Goal: Navigation & Orientation: Find specific page/section

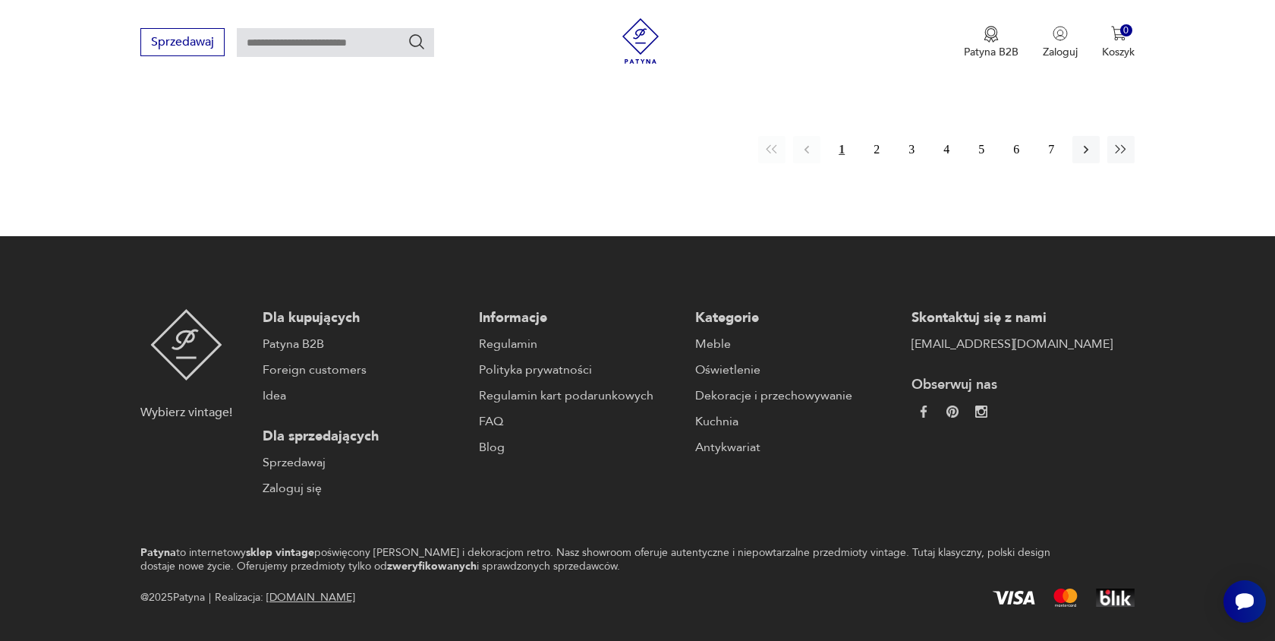
scroll to position [1253, 0]
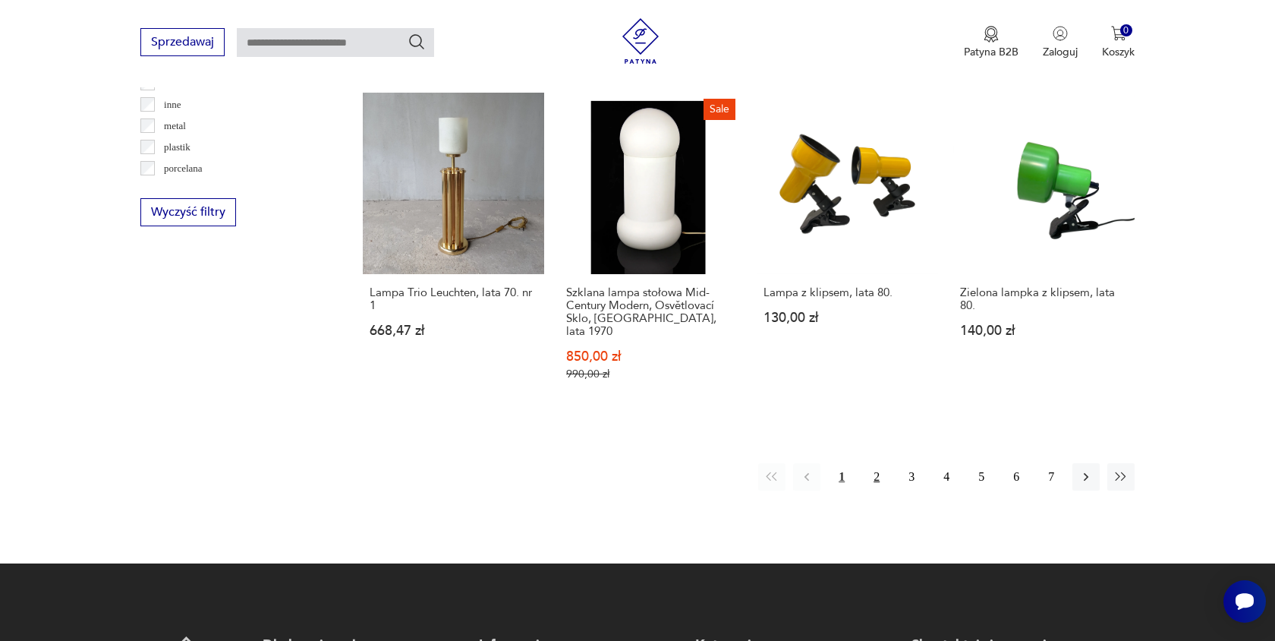
click at [875, 463] on button "2" at bounding box center [876, 476] width 27 height 27
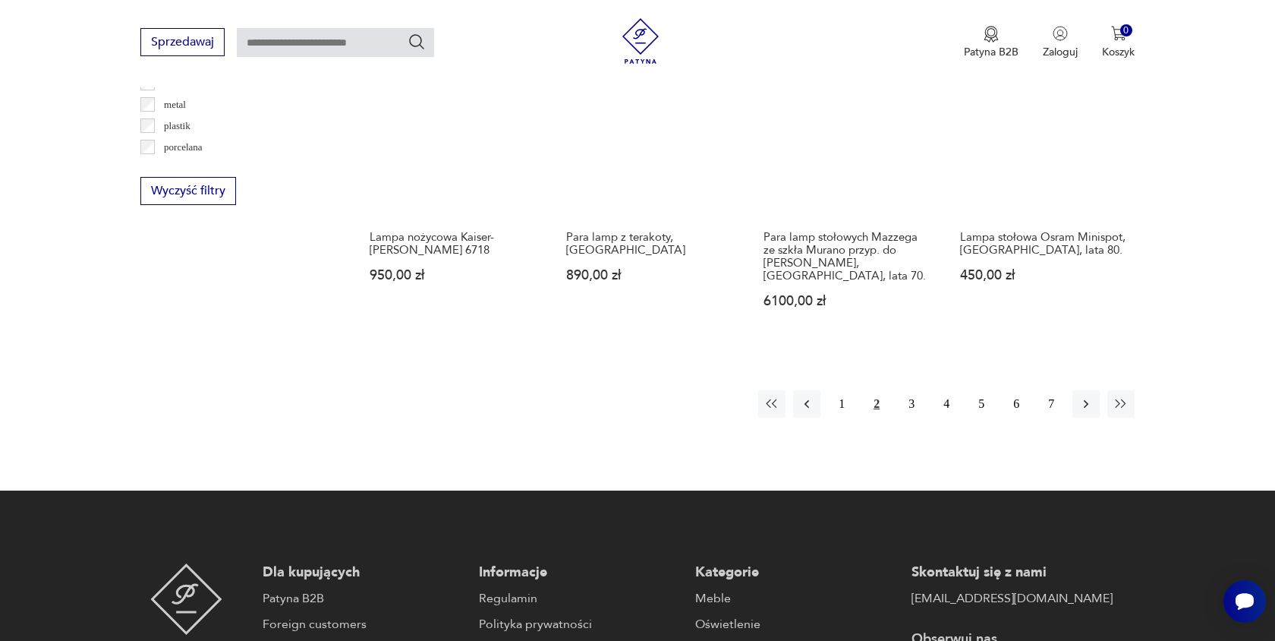
scroll to position [1270, 0]
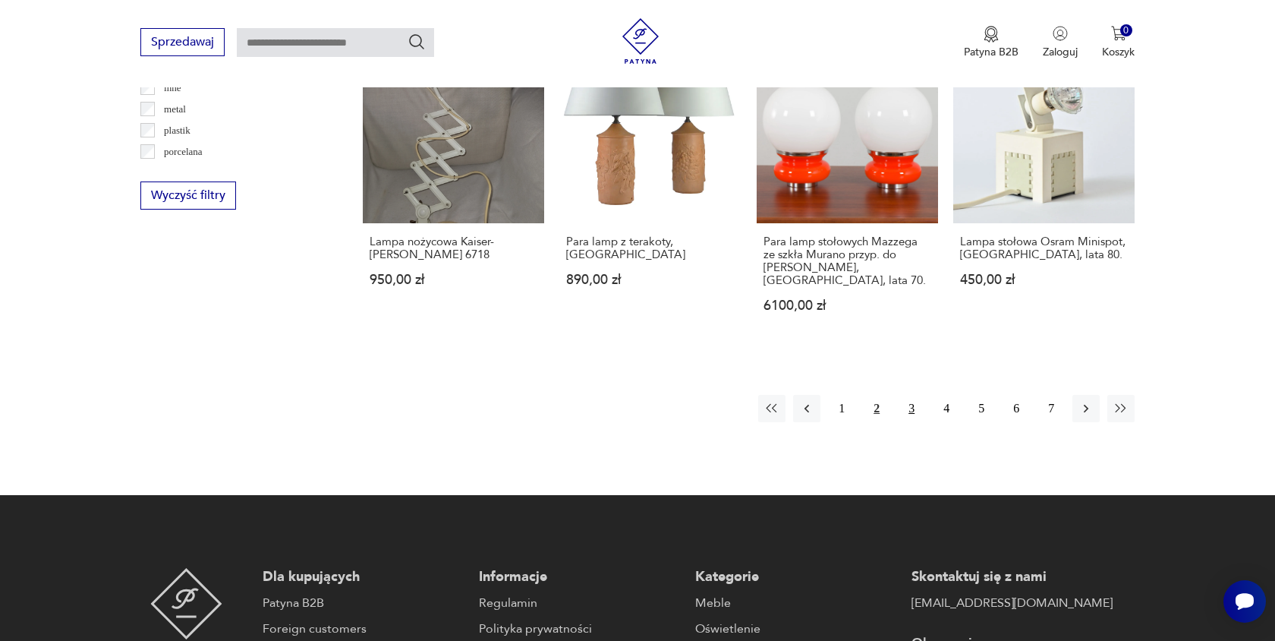
click at [907, 395] on button "3" at bounding box center [911, 408] width 27 height 27
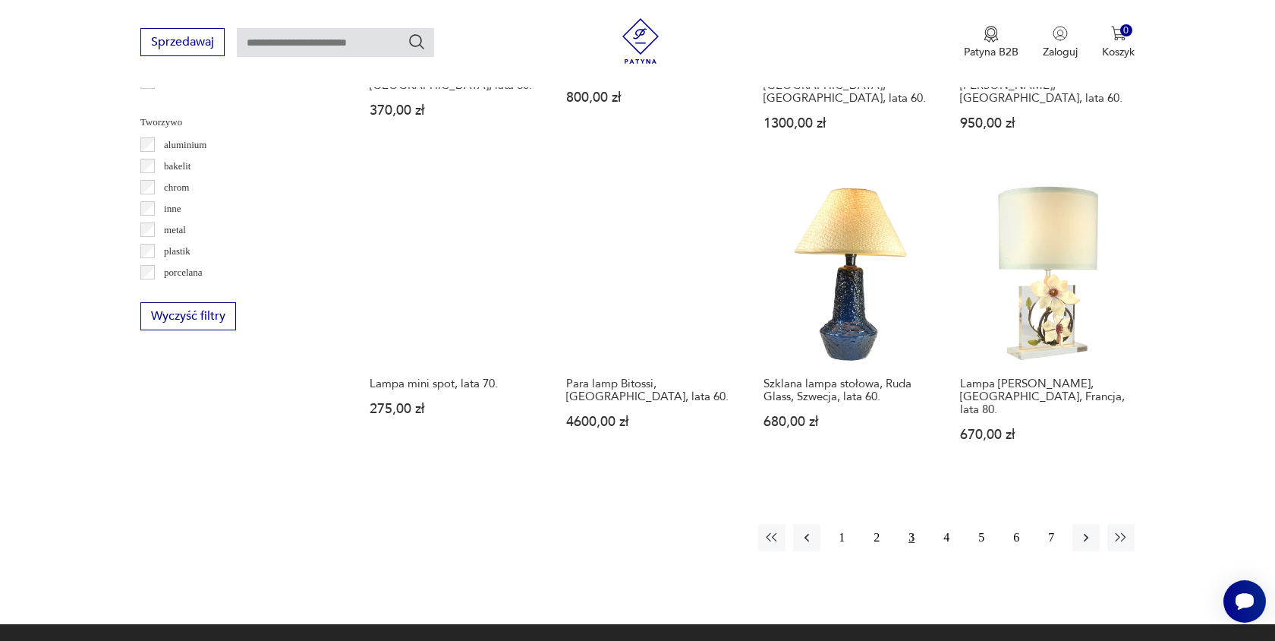
scroll to position [1149, 0]
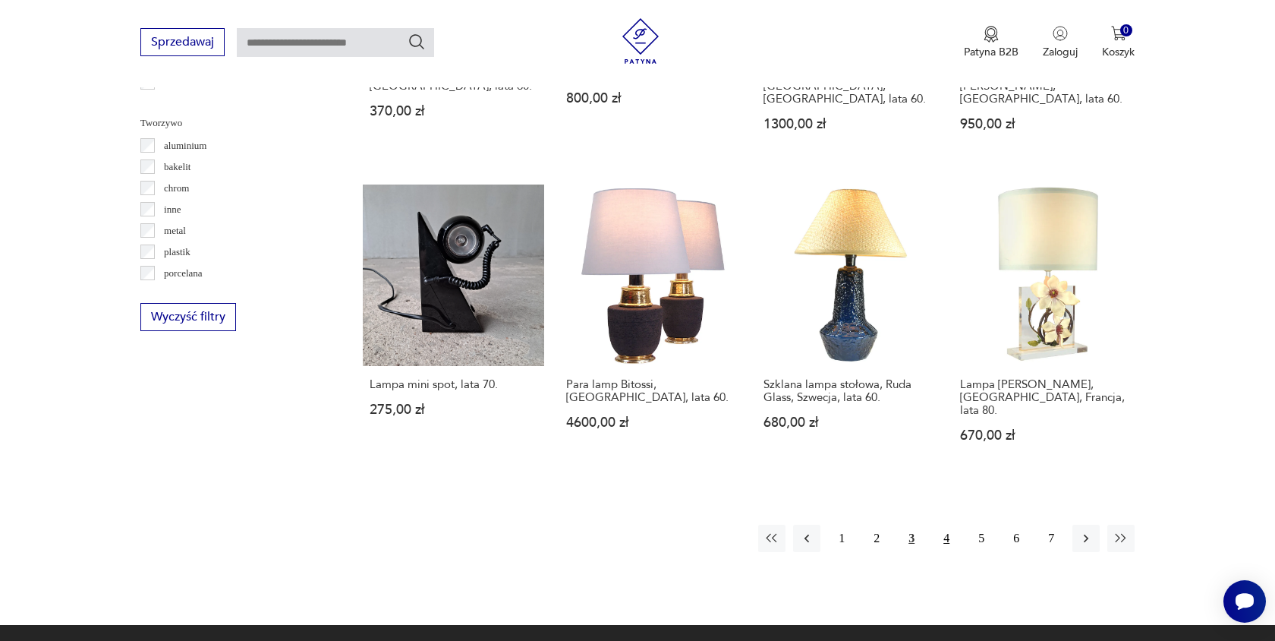
click at [938, 525] on button "4" at bounding box center [946, 538] width 27 height 27
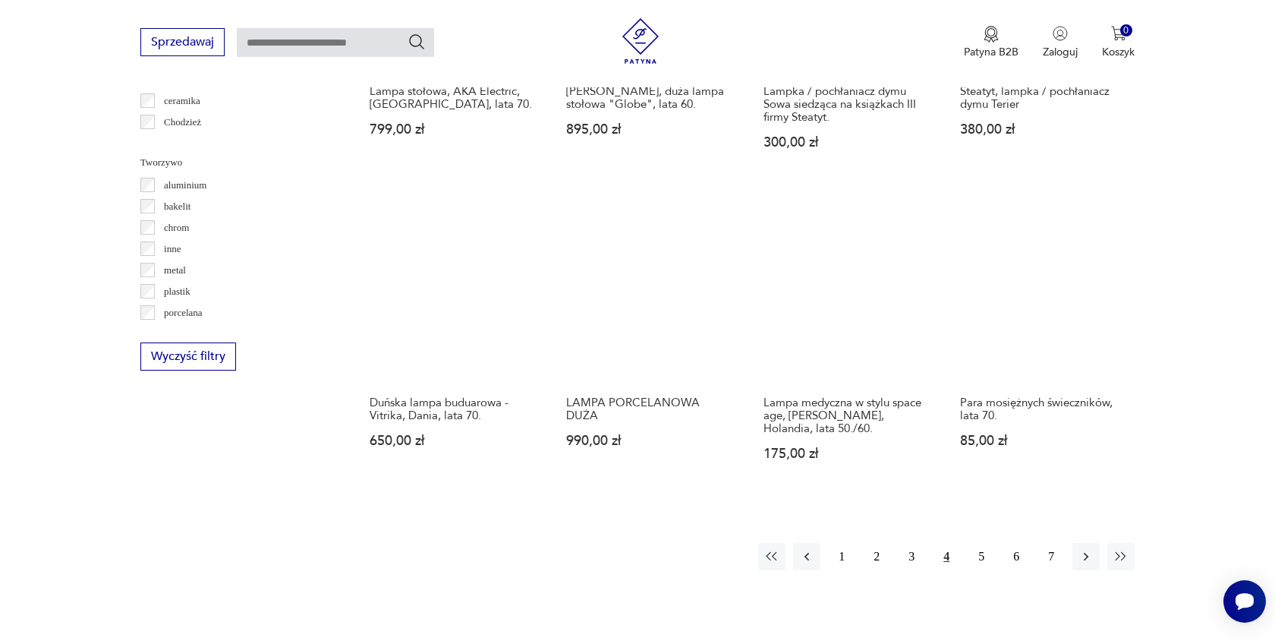
scroll to position [1128, 0]
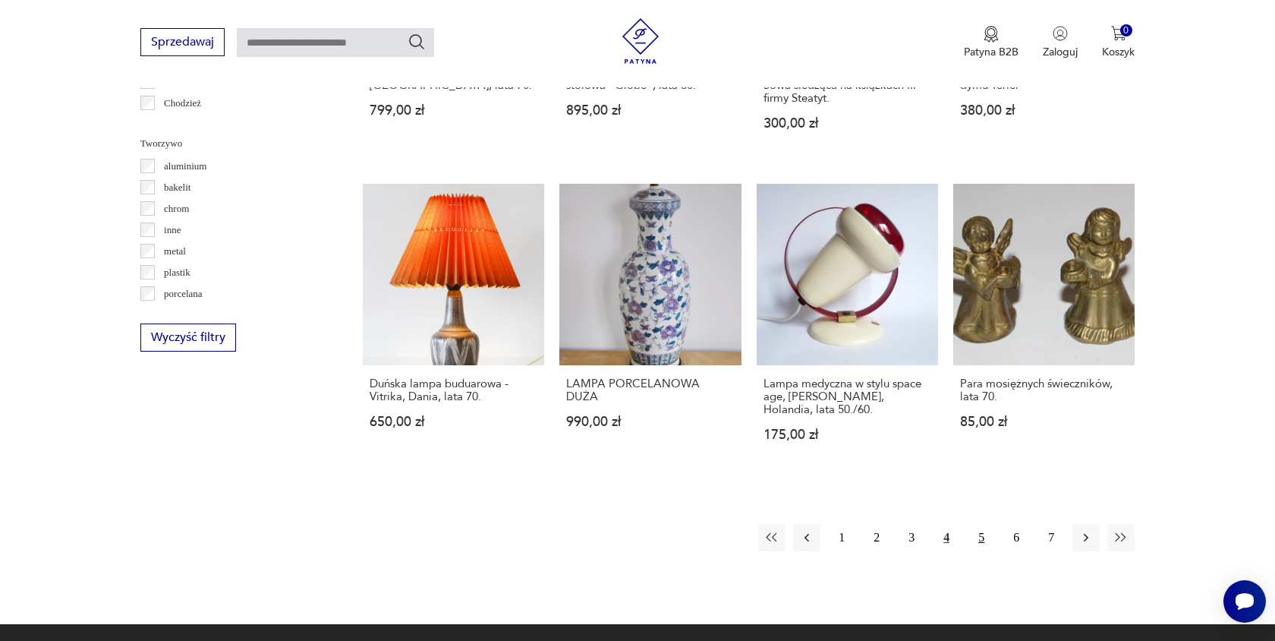
click at [978, 541] on button "5" at bounding box center [981, 537] width 27 height 27
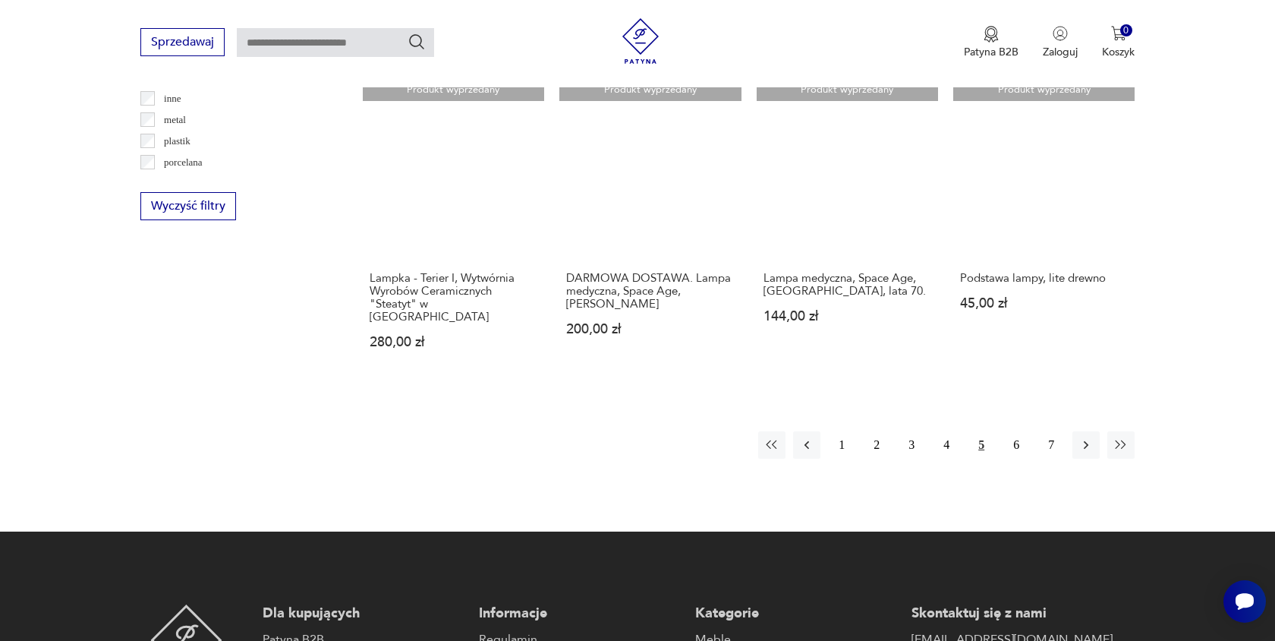
scroll to position [1262, 0]
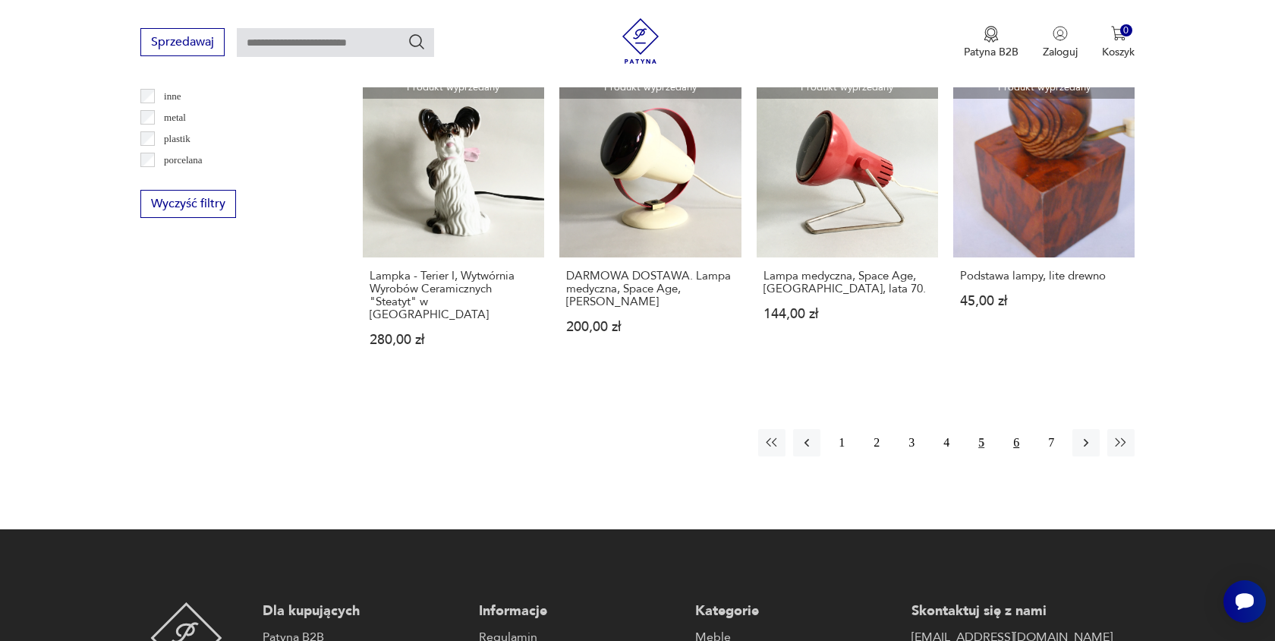
click at [1023, 429] on button "6" at bounding box center [1016, 442] width 27 height 27
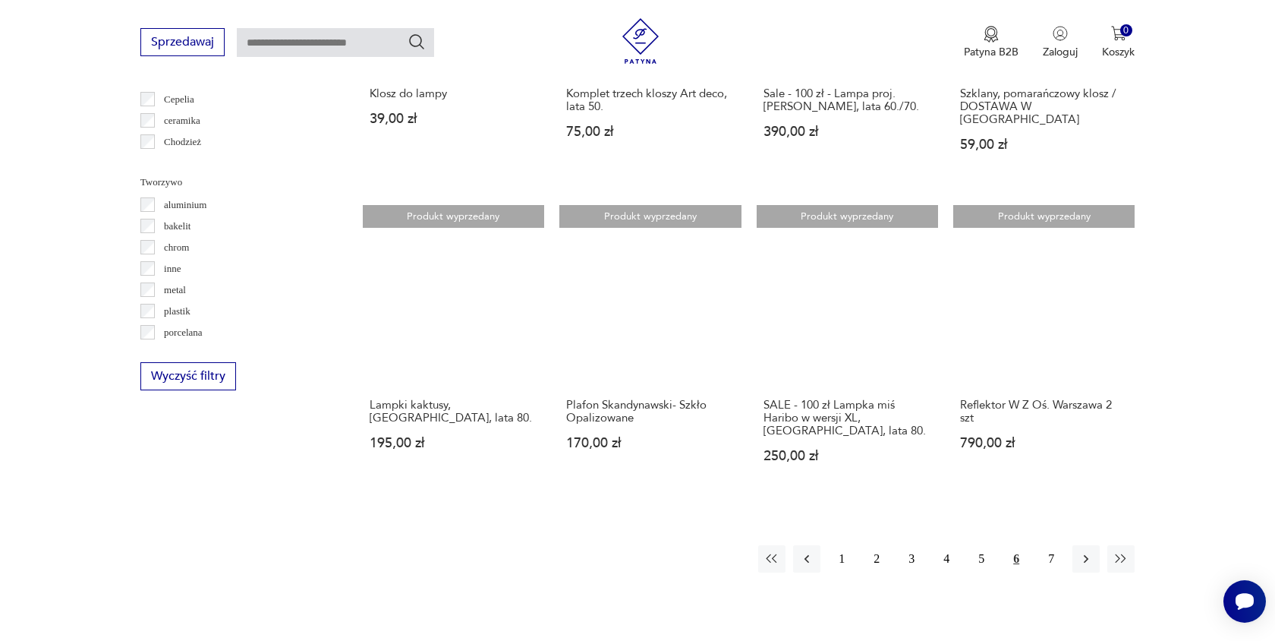
scroll to position [1091, 0]
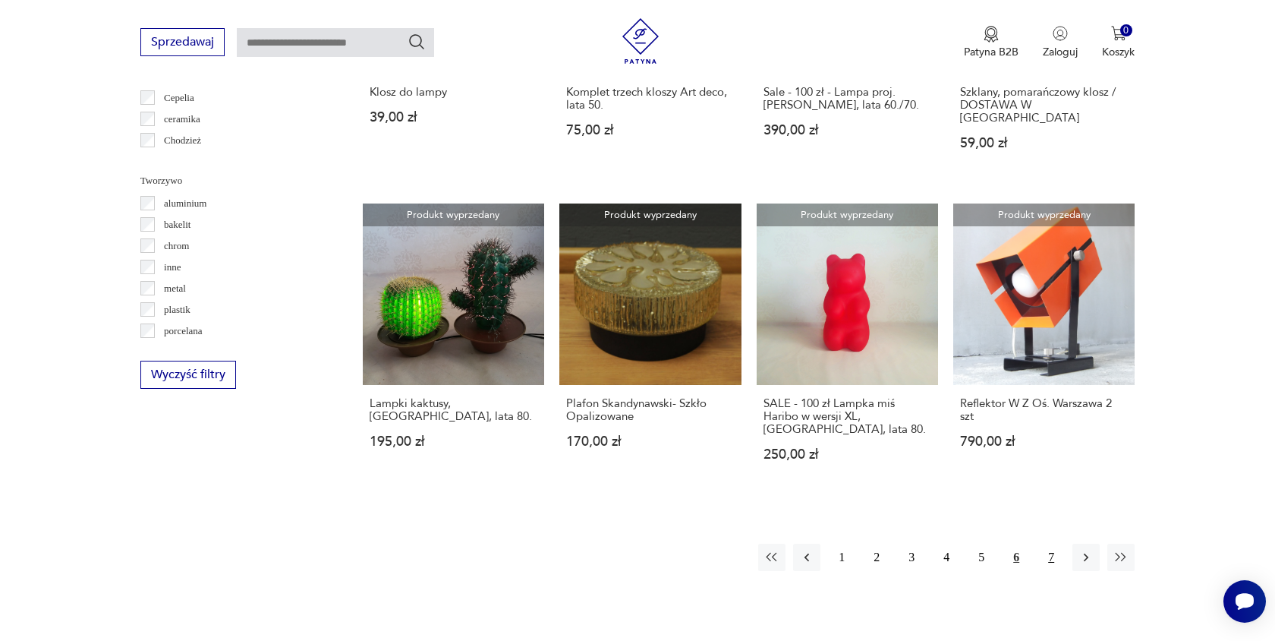
click at [1058, 547] on button "7" at bounding box center [1051, 557] width 27 height 27
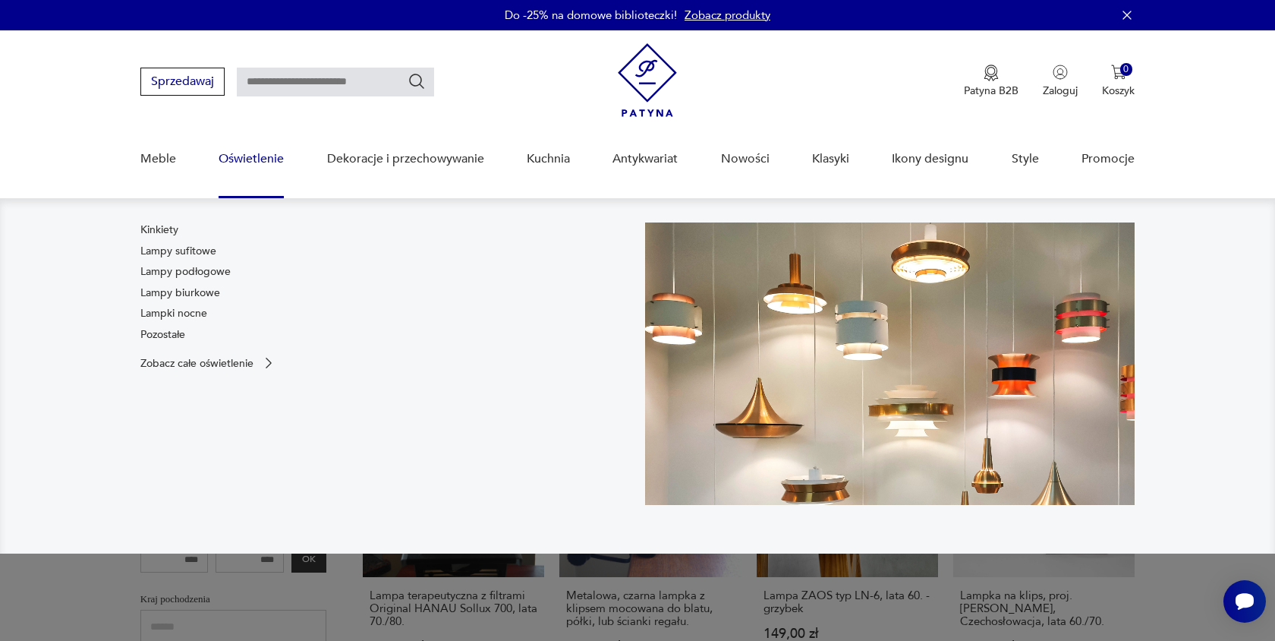
click at [260, 159] on link "Oświetlenie" at bounding box center [251, 159] width 65 height 58
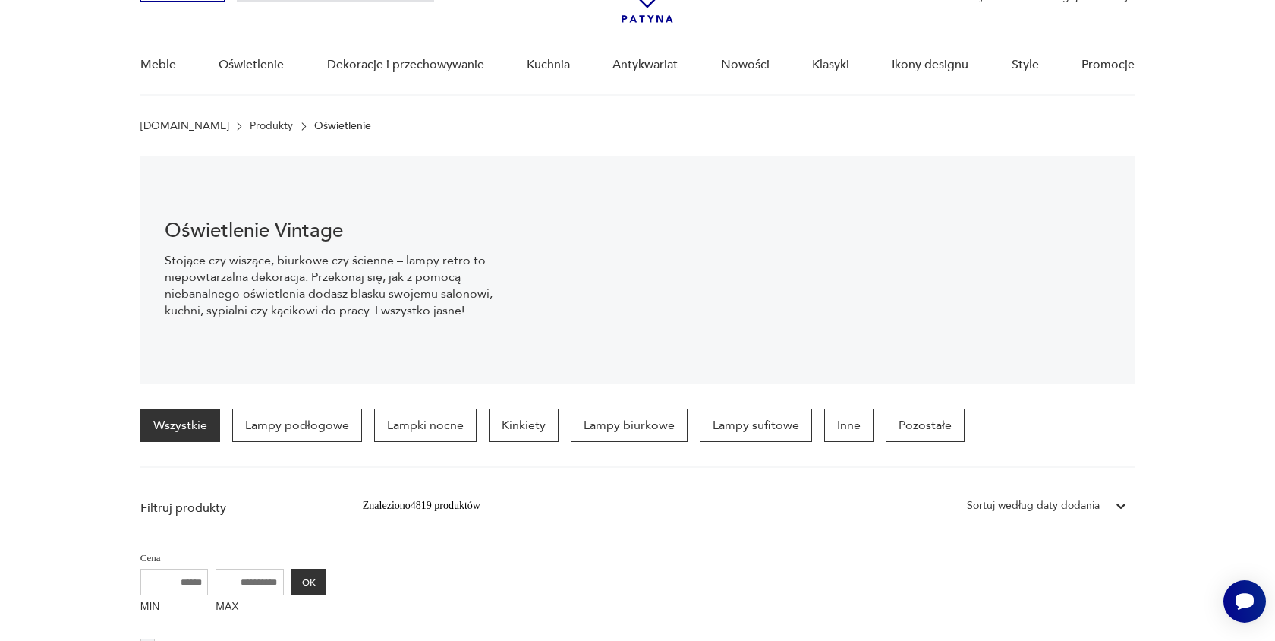
scroll to position [34, 0]
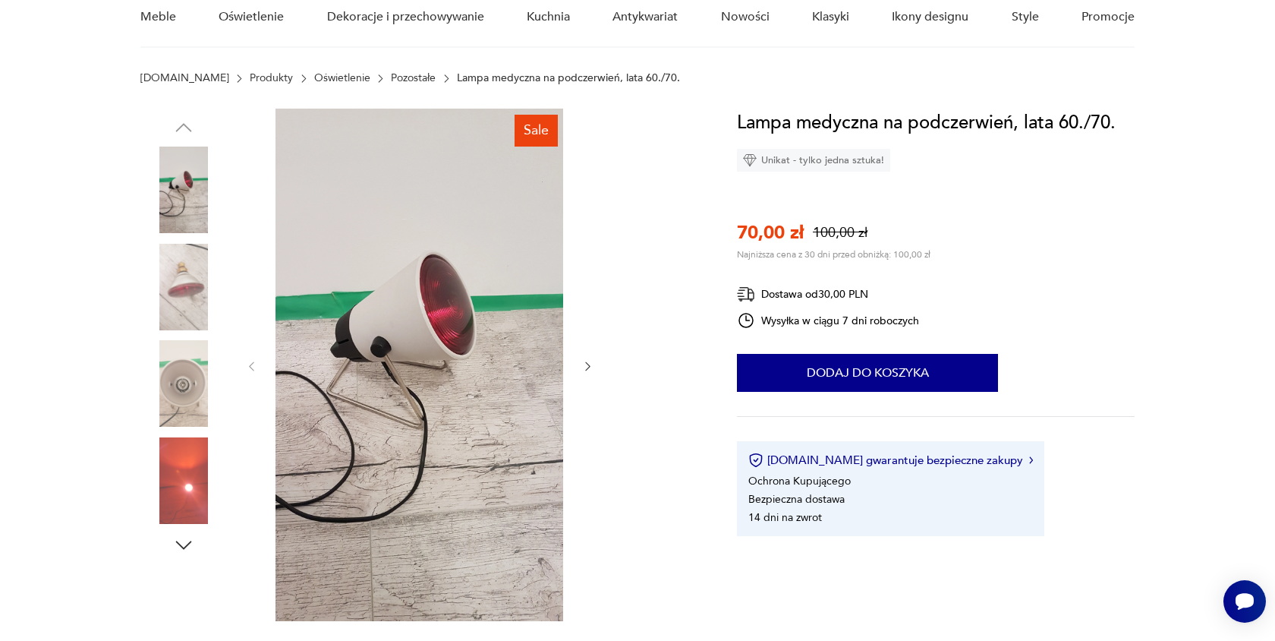
scroll to position [143, 0]
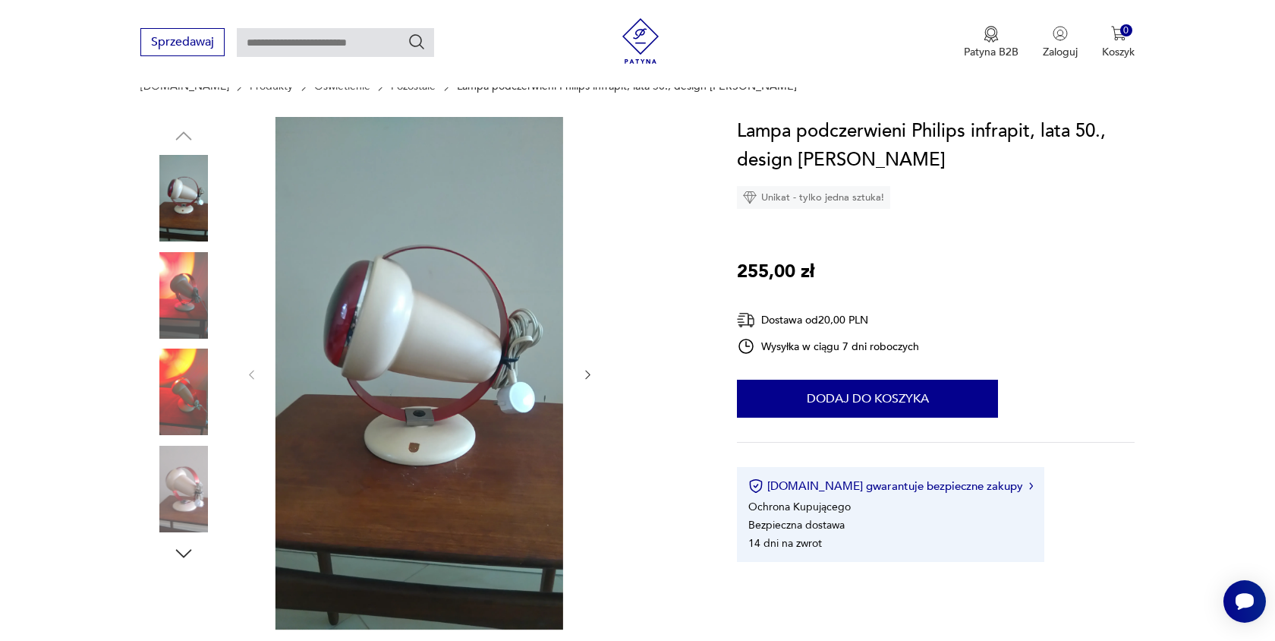
scroll to position [135, 0]
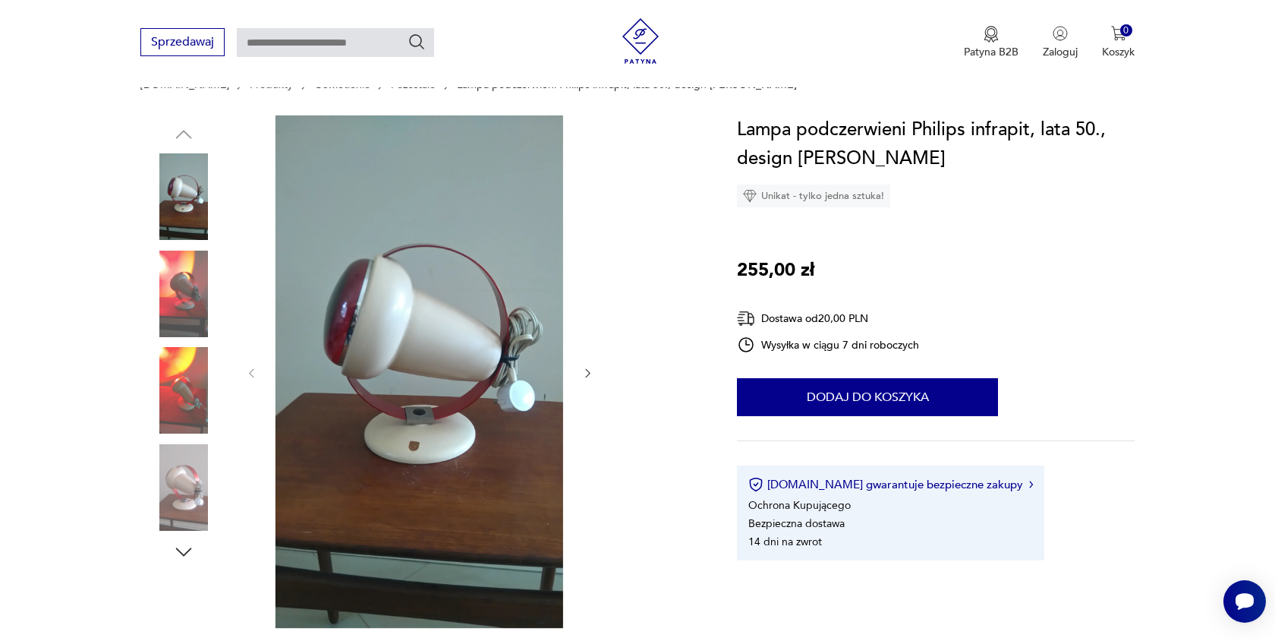
click at [201, 310] on img at bounding box center [183, 294] width 87 height 87
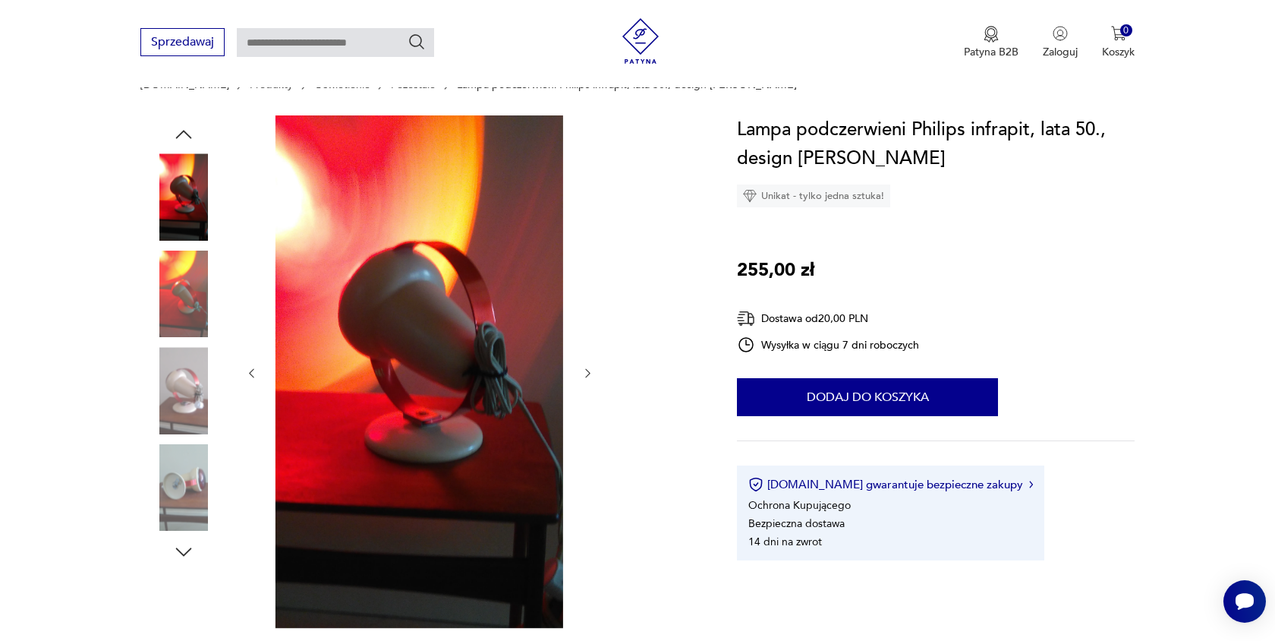
click at [194, 367] on img at bounding box center [183, 390] width 87 height 87
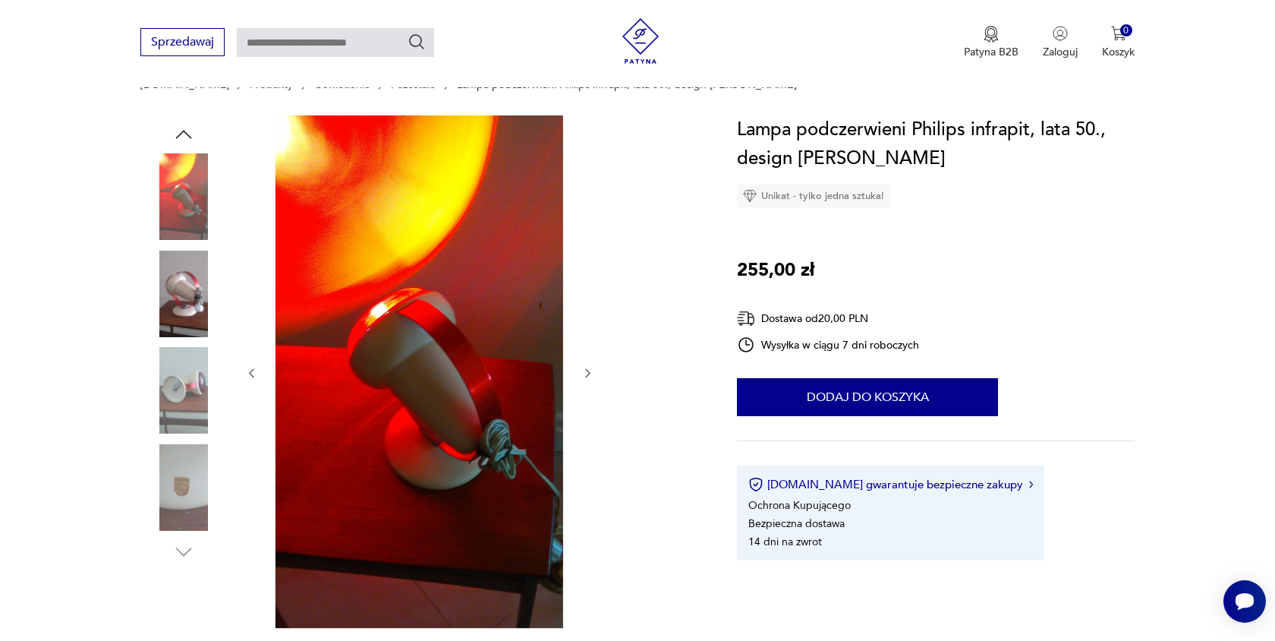
click at [191, 477] on img at bounding box center [183, 487] width 87 height 87
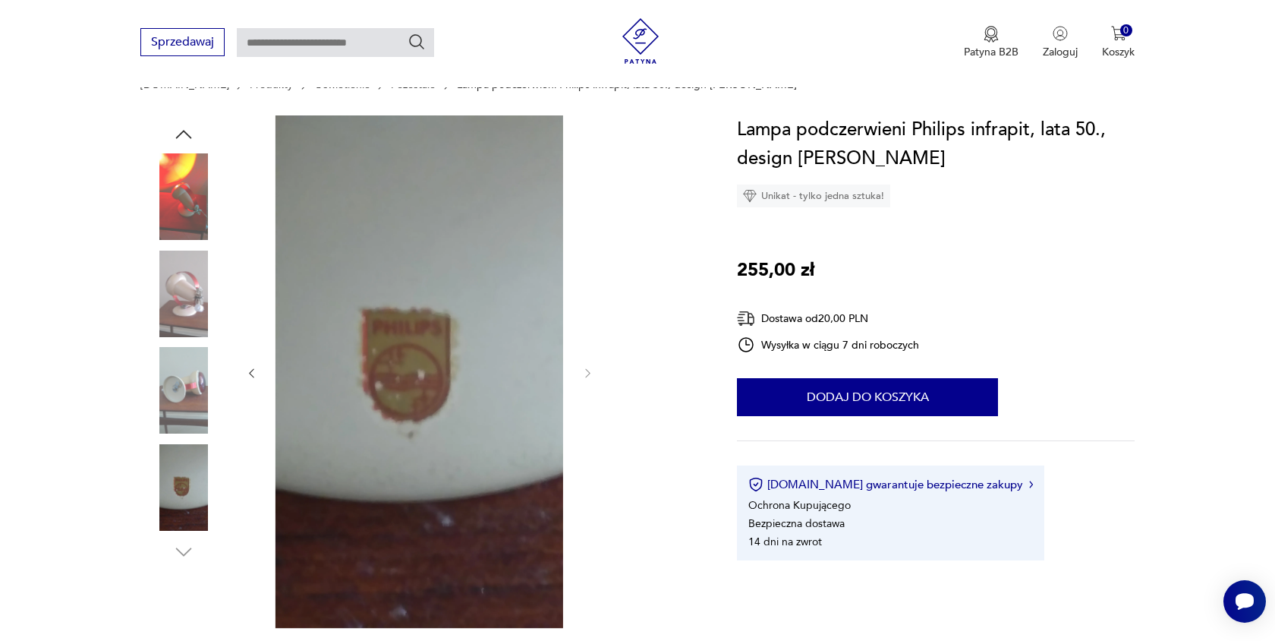
click at [192, 396] on img at bounding box center [183, 390] width 87 height 87
